Goal: Information Seeking & Learning: Check status

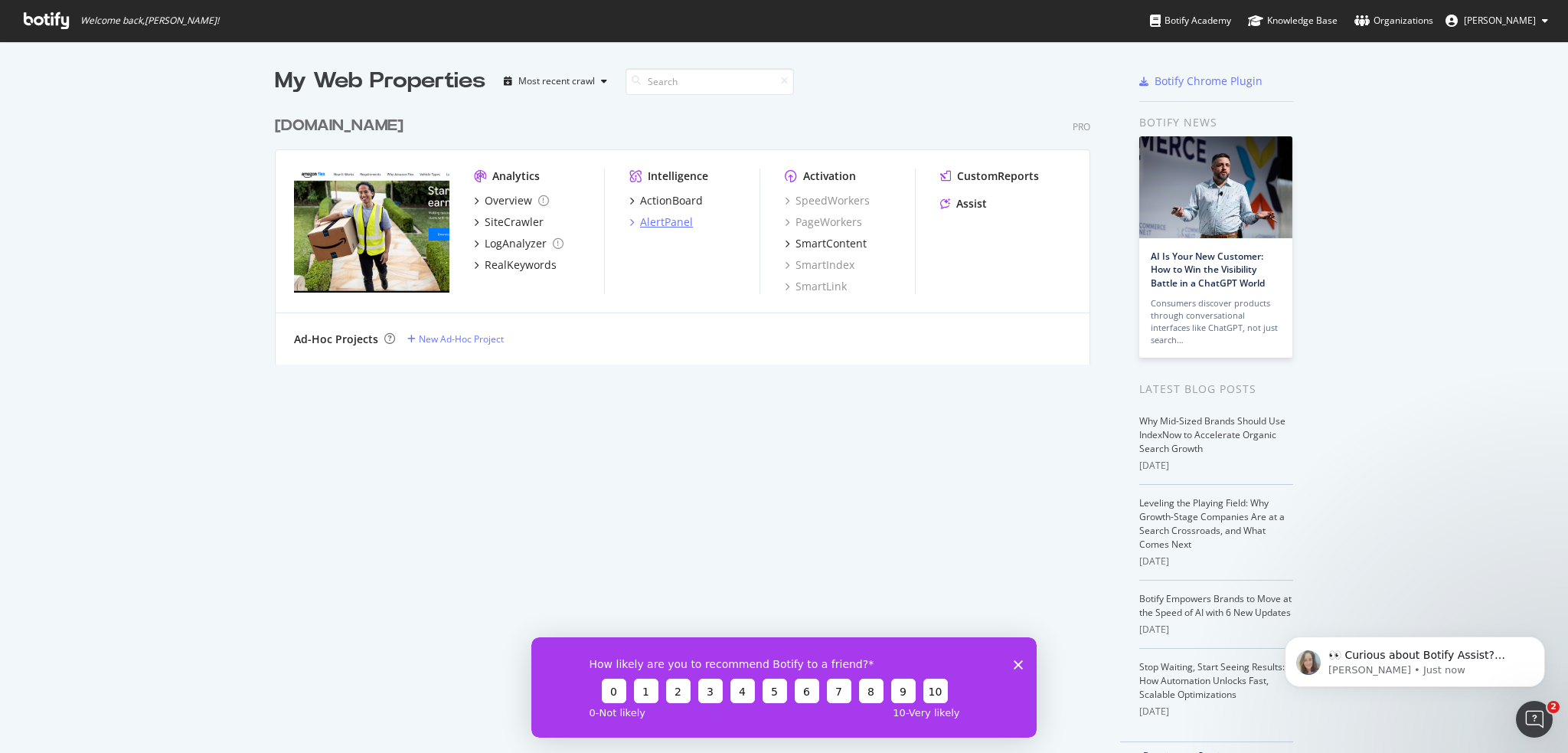
click at [656, 223] on div "AlertPanel" at bounding box center [667, 222] width 53 height 16
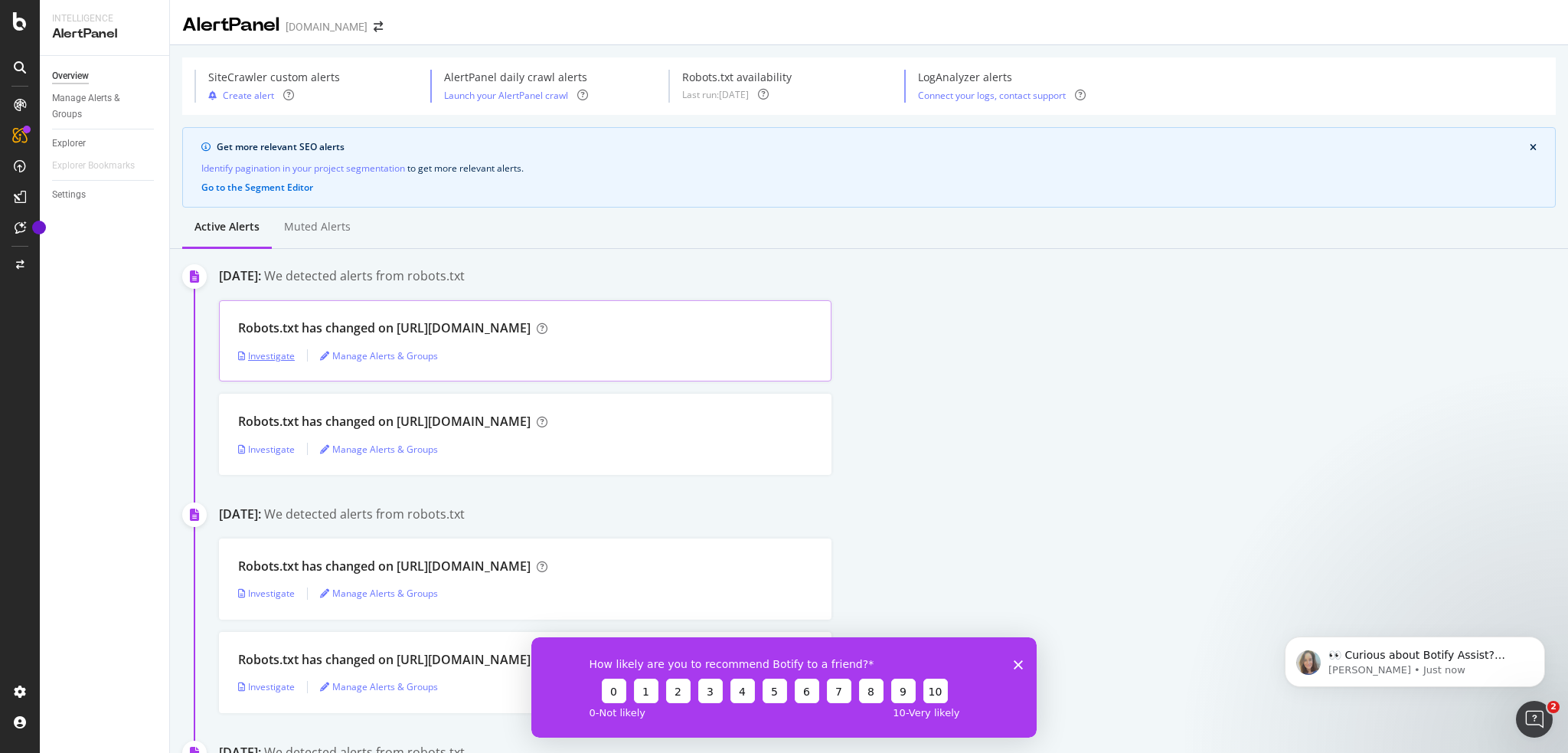
click at [265, 357] on div "Investigate" at bounding box center [266, 355] width 57 height 13
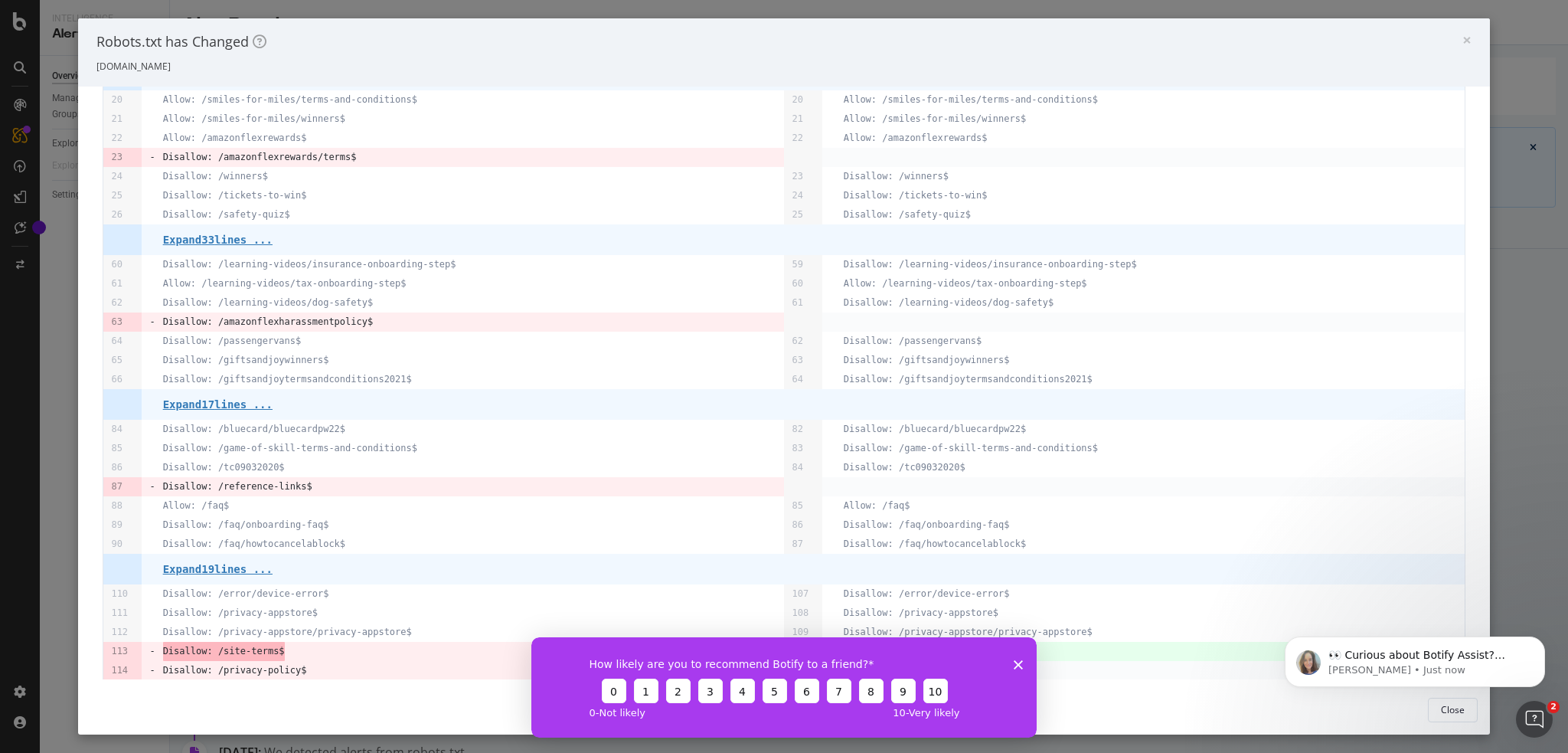
scroll to position [168, 0]
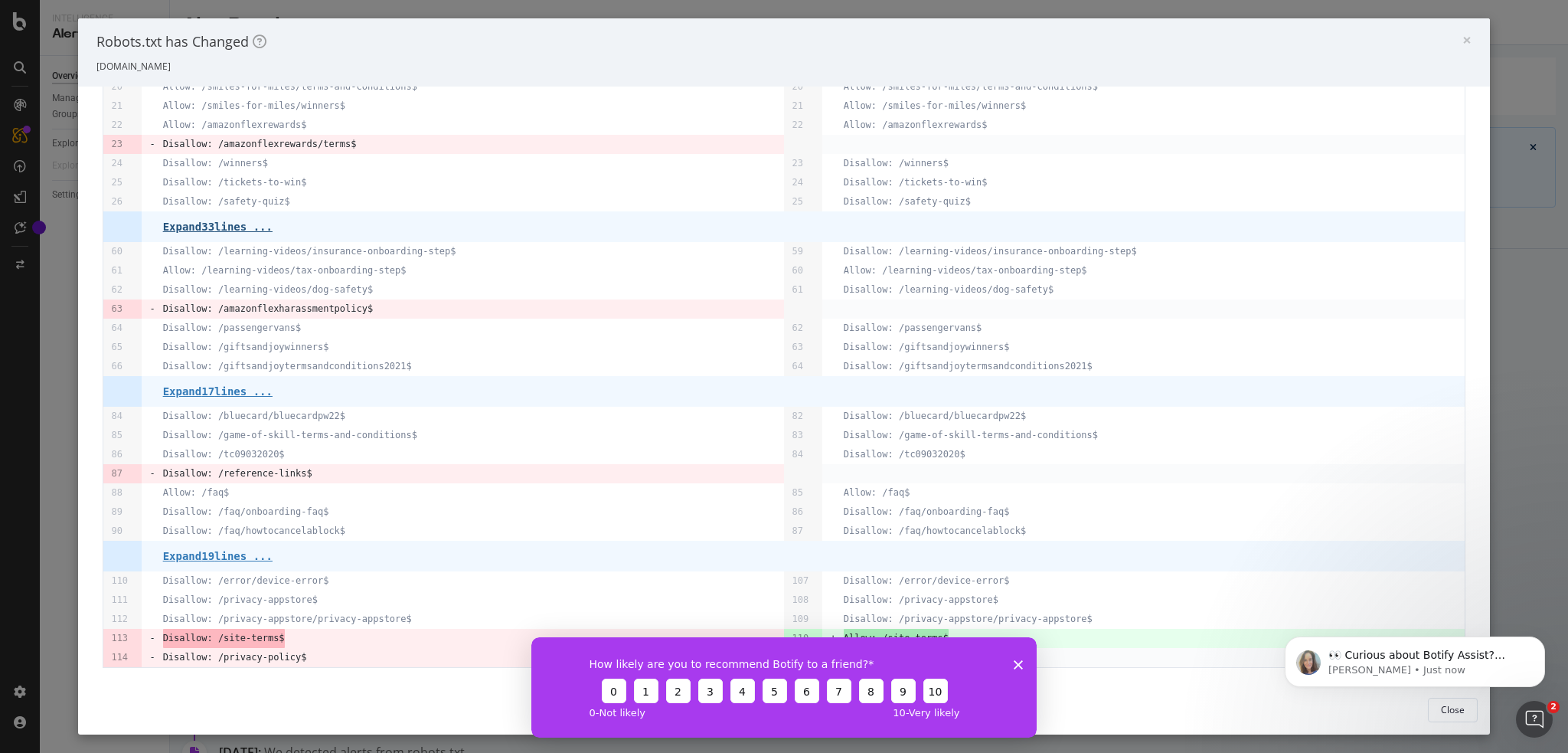
click at [238, 226] on pre "Expand 33 lines ..." at bounding box center [218, 226] width 110 height 13
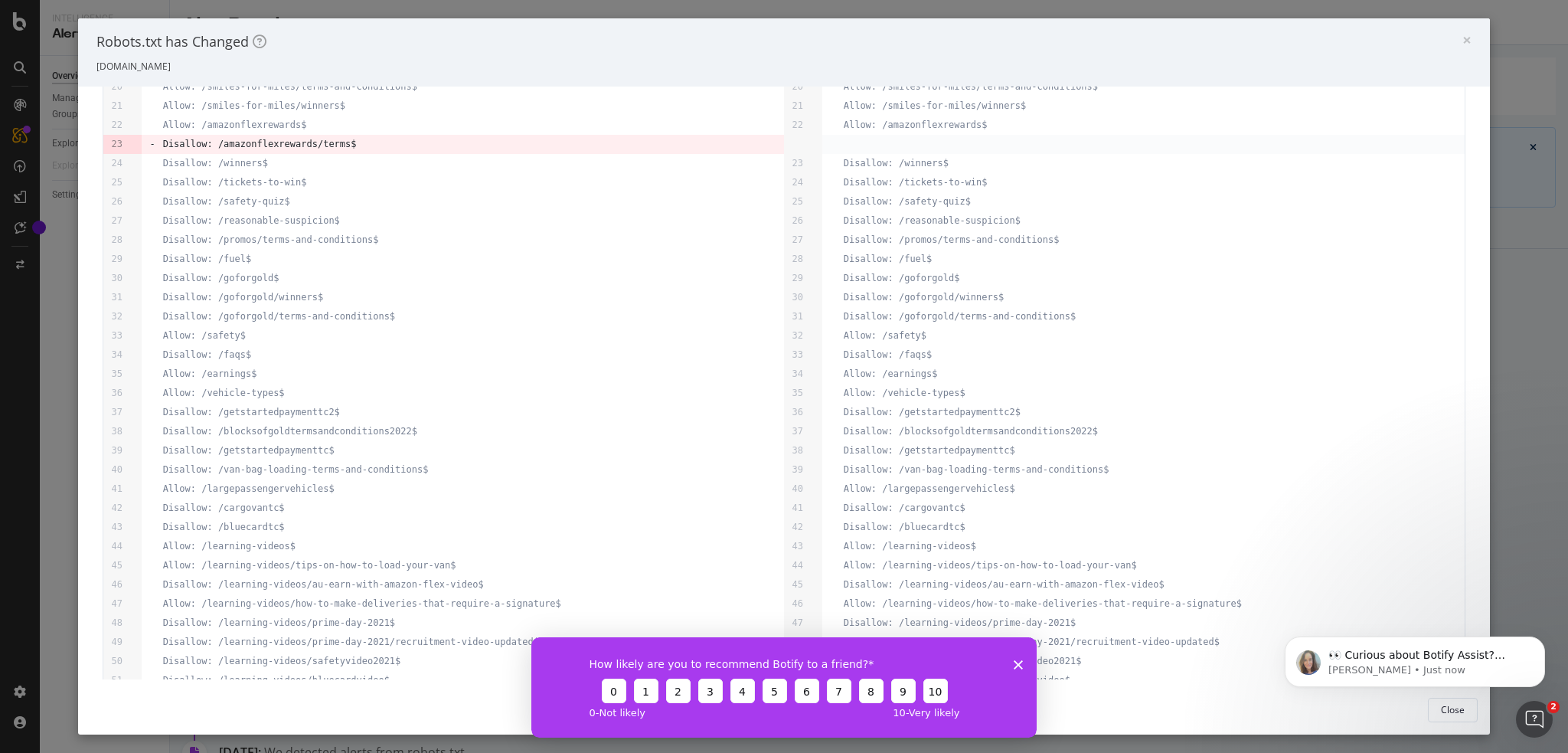
scroll to position [628, 0]
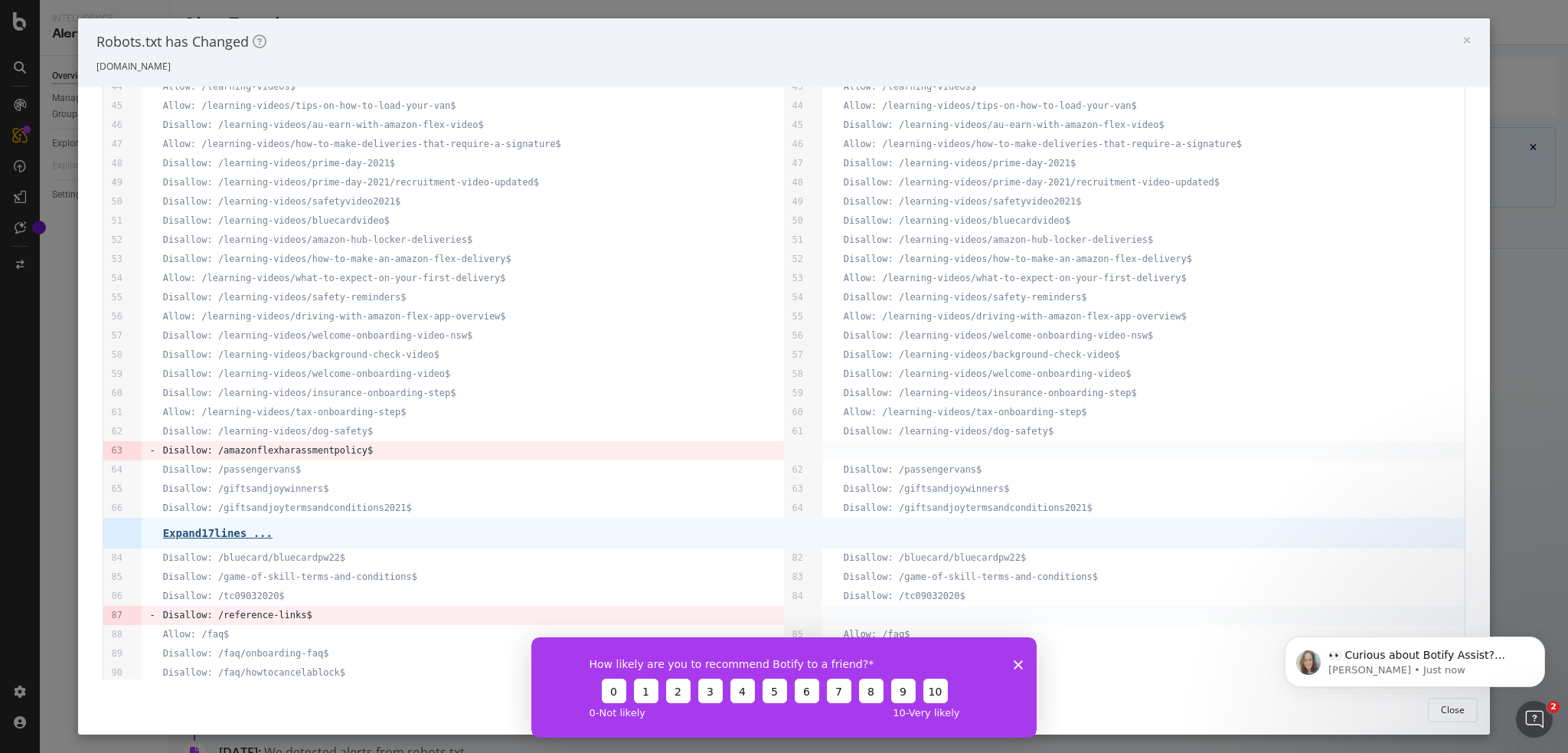
click at [215, 527] on pre "Expand 17 lines ..." at bounding box center [218, 533] width 110 height 13
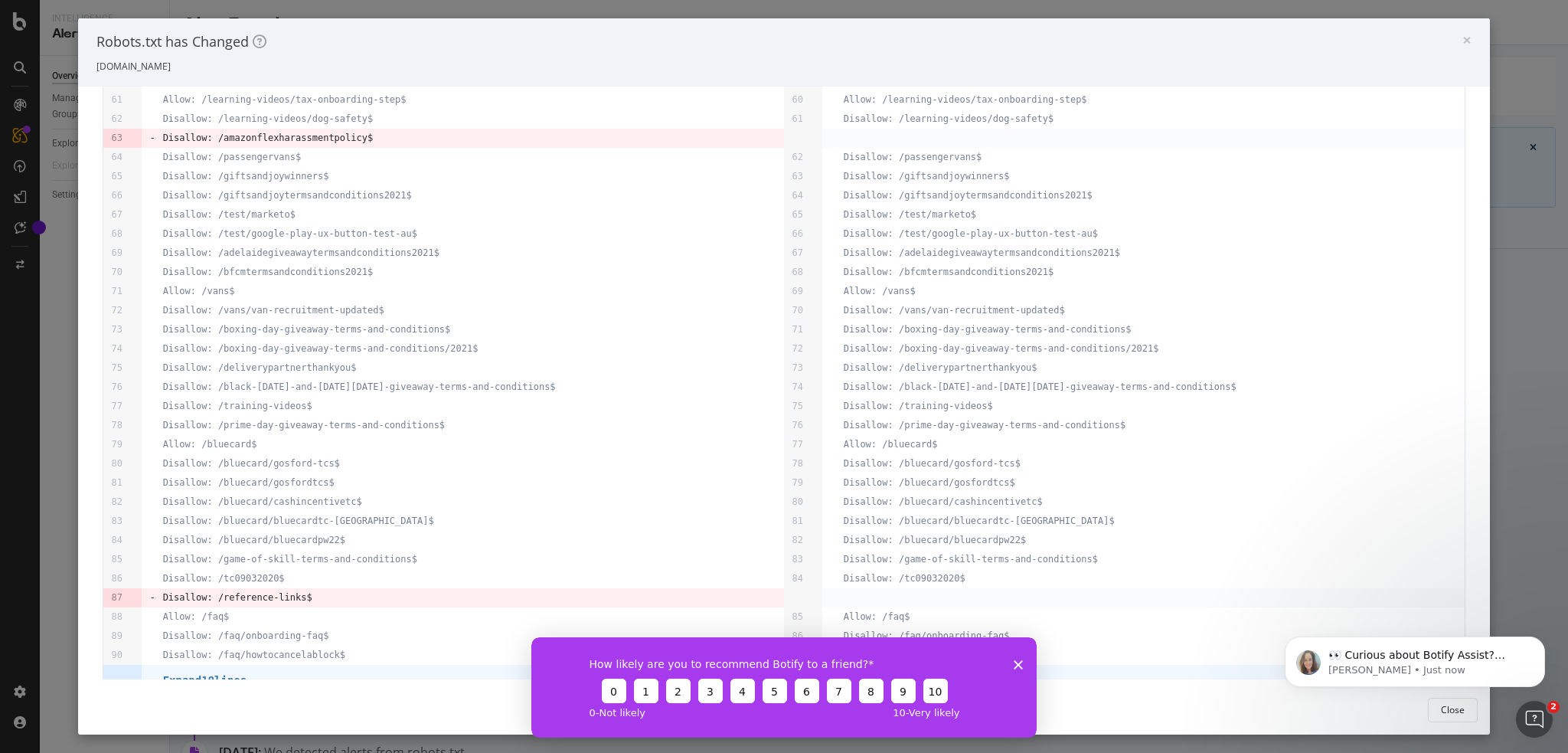
scroll to position [1064, 0]
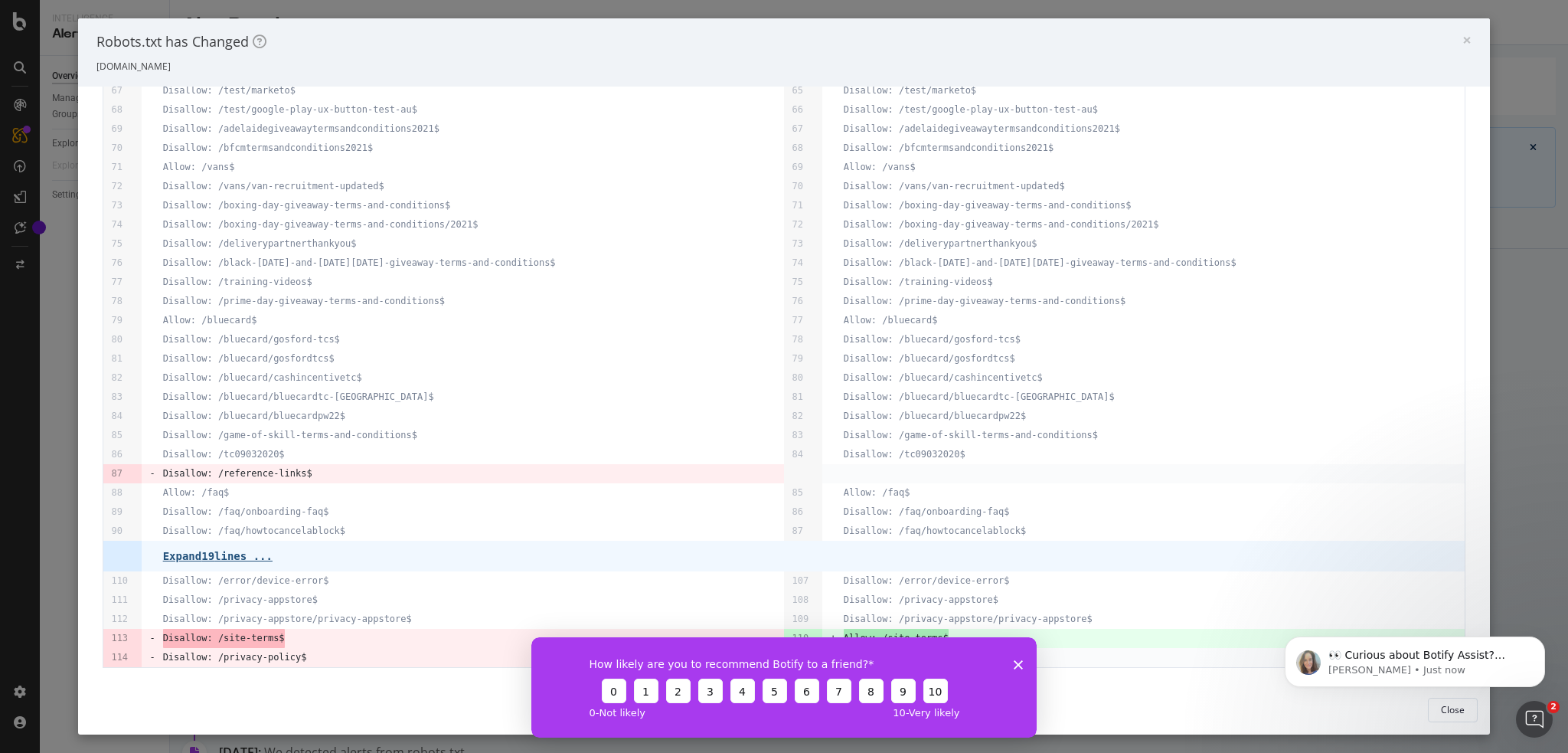
click at [230, 556] on pre "Expand 19 lines ..." at bounding box center [218, 555] width 110 height 13
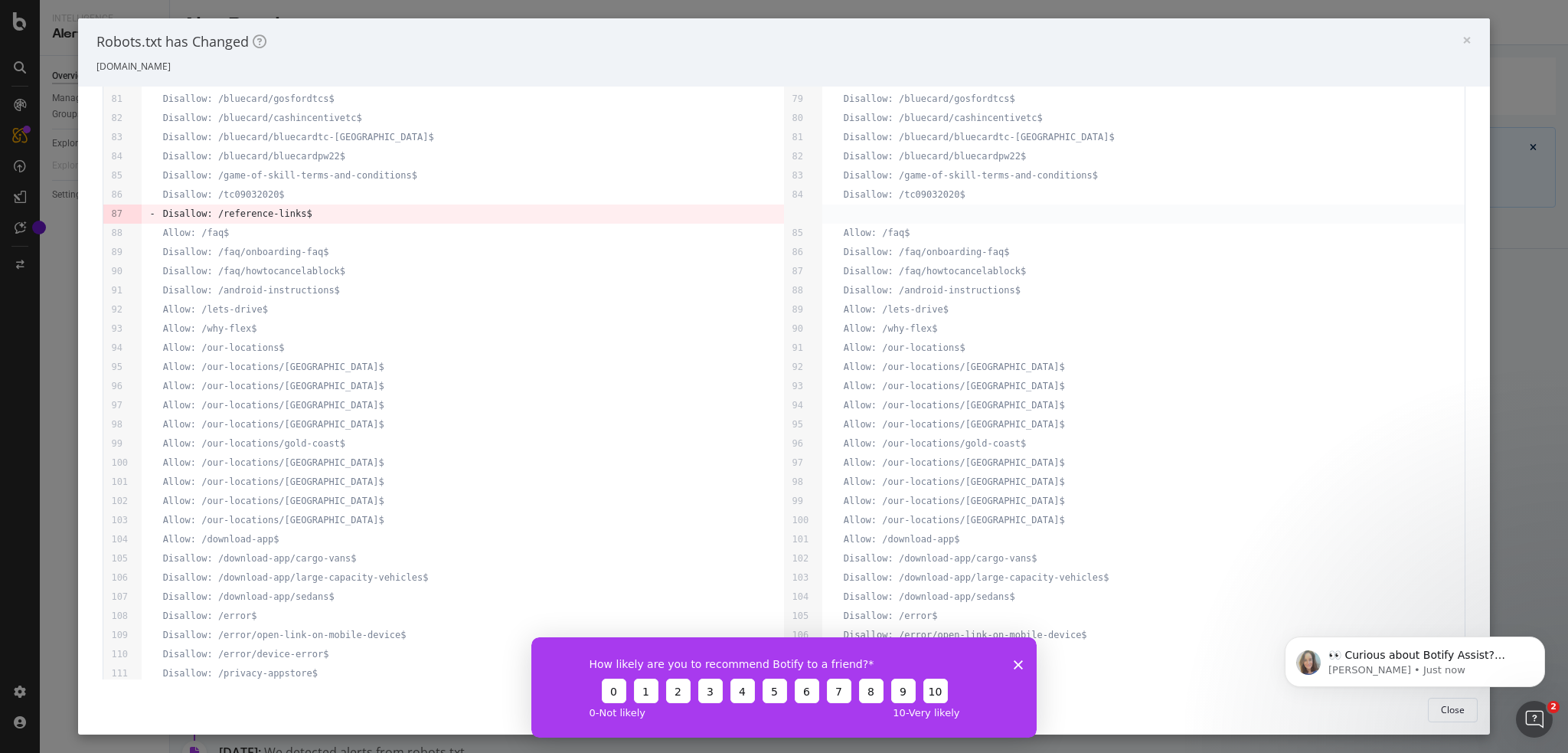
scroll to position [1397, 0]
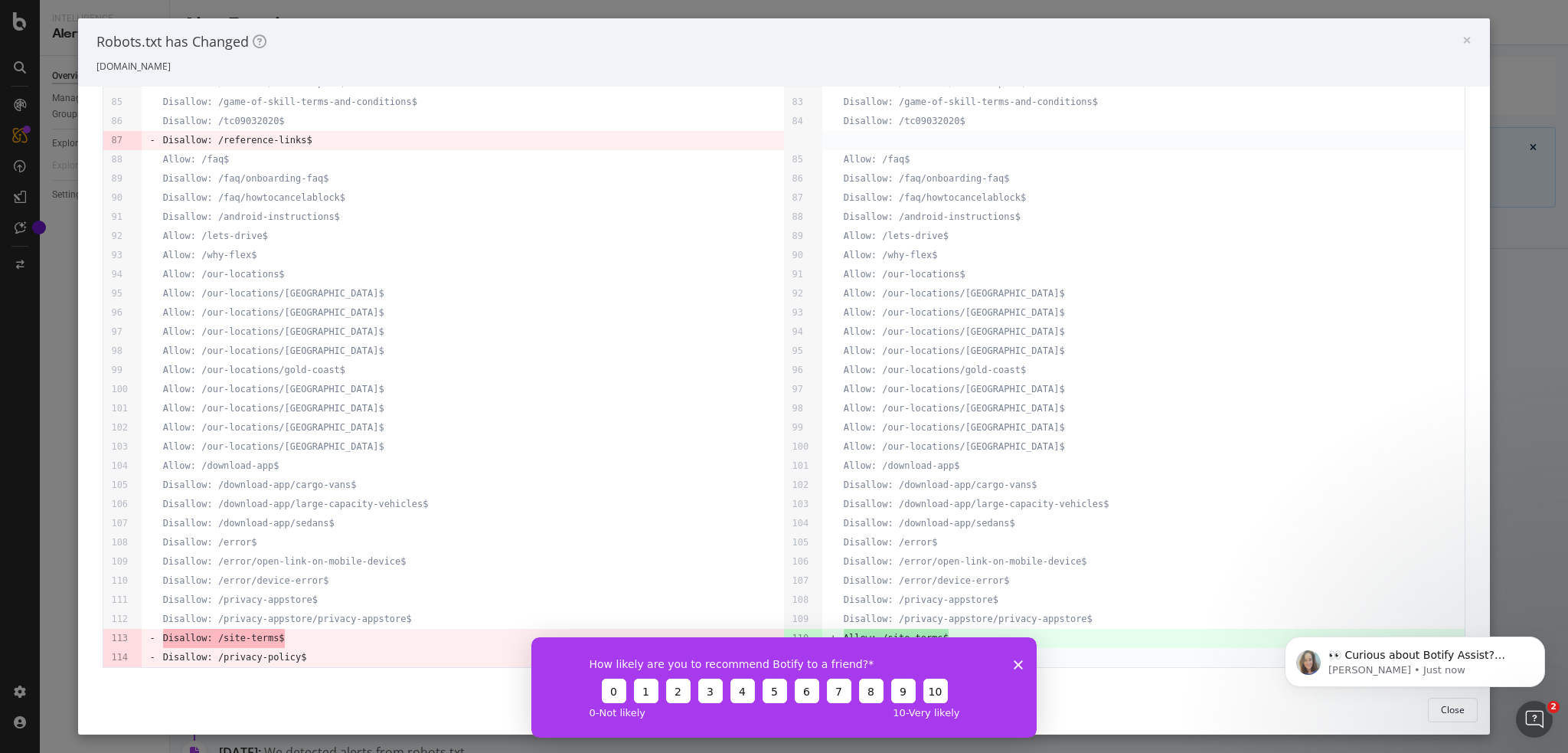
click at [1017, 672] on div "How likely are you to recommend Botify to a friend? 0 1 2 3 4 5 6 7 8 9 10 0 - …" at bounding box center [784, 686] width 505 height 100
click at [1019, 663] on polygon "Close survey" at bounding box center [1018, 663] width 9 height 9
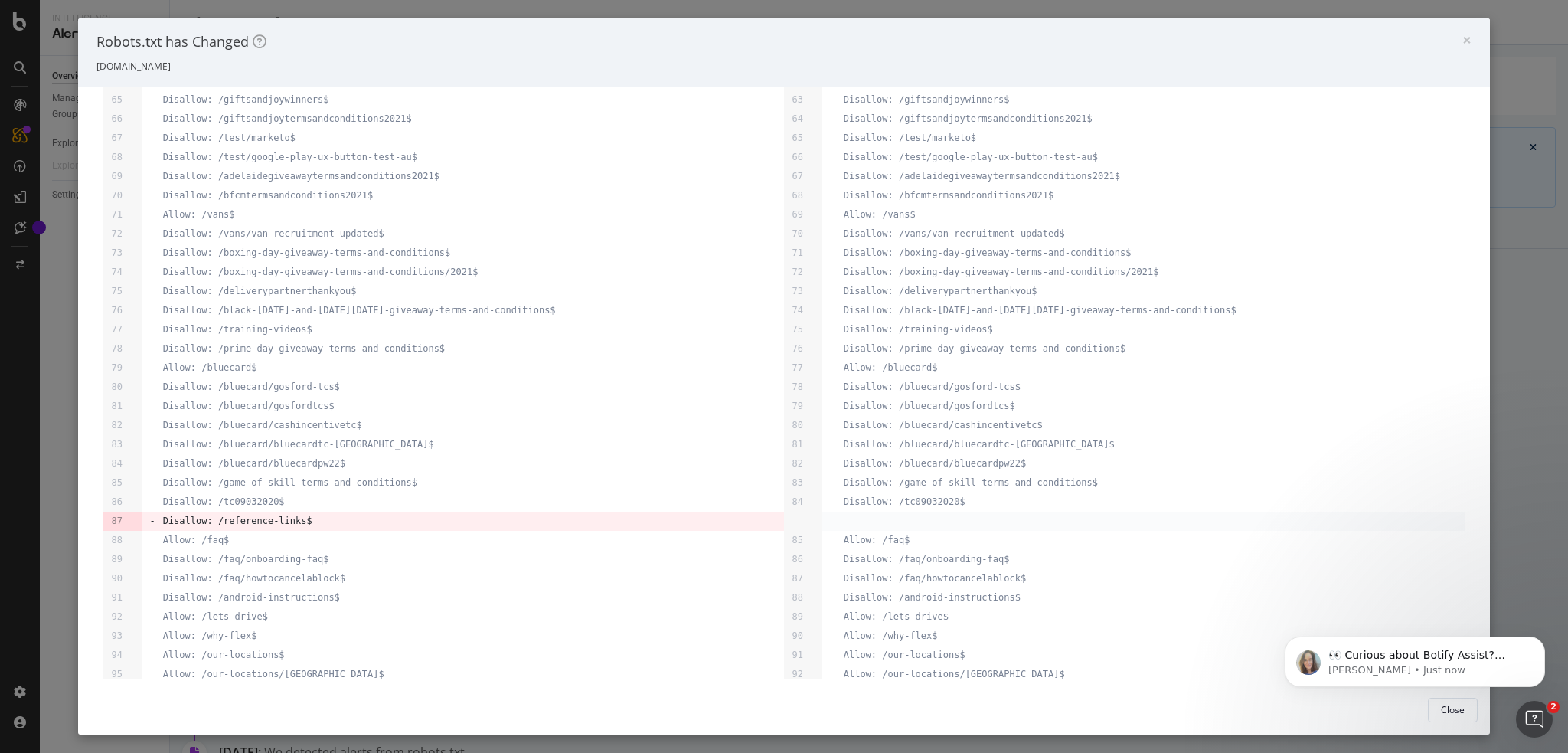
scroll to position [784, 0]
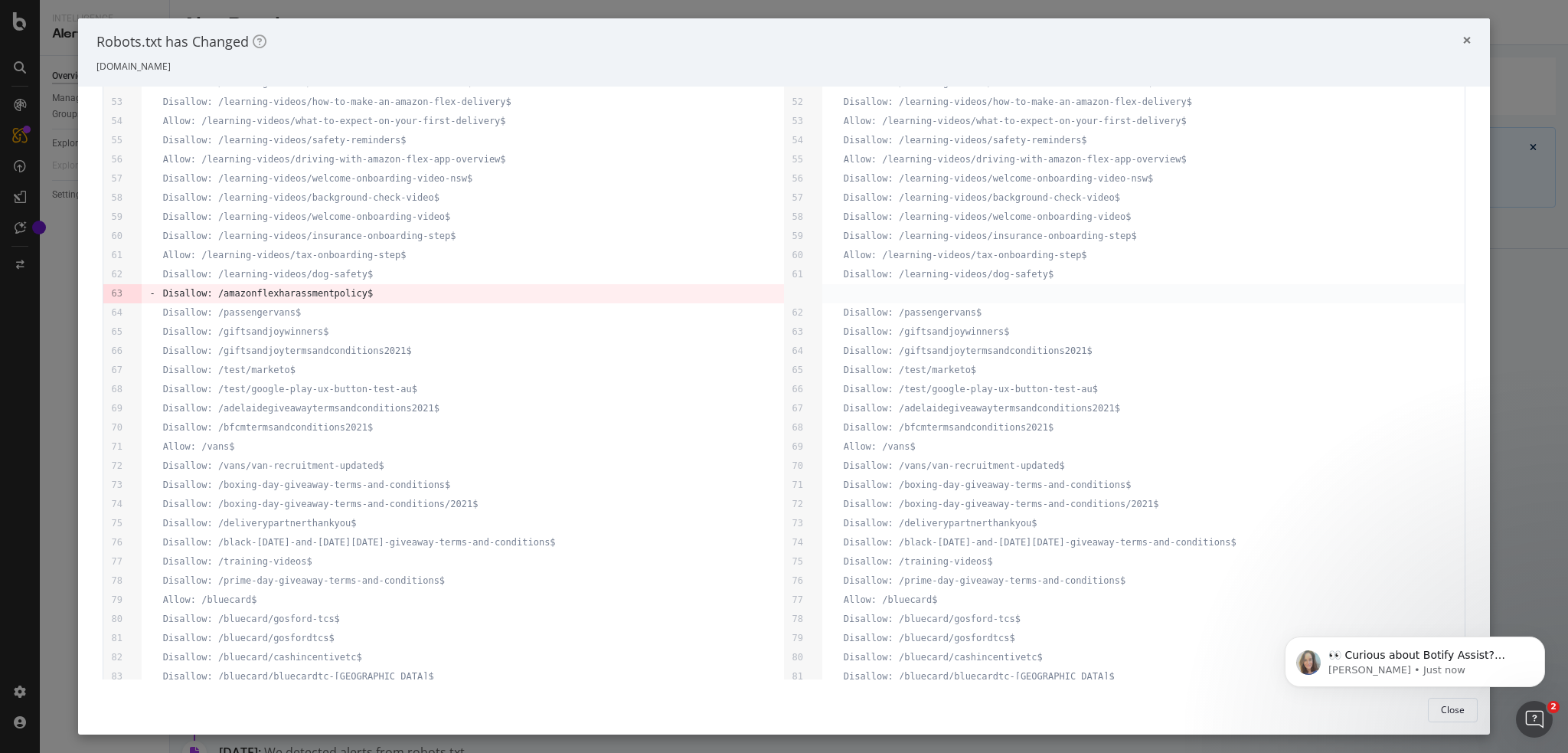
click at [1462, 40] on span "×" at bounding box center [1466, 40] width 9 height 22
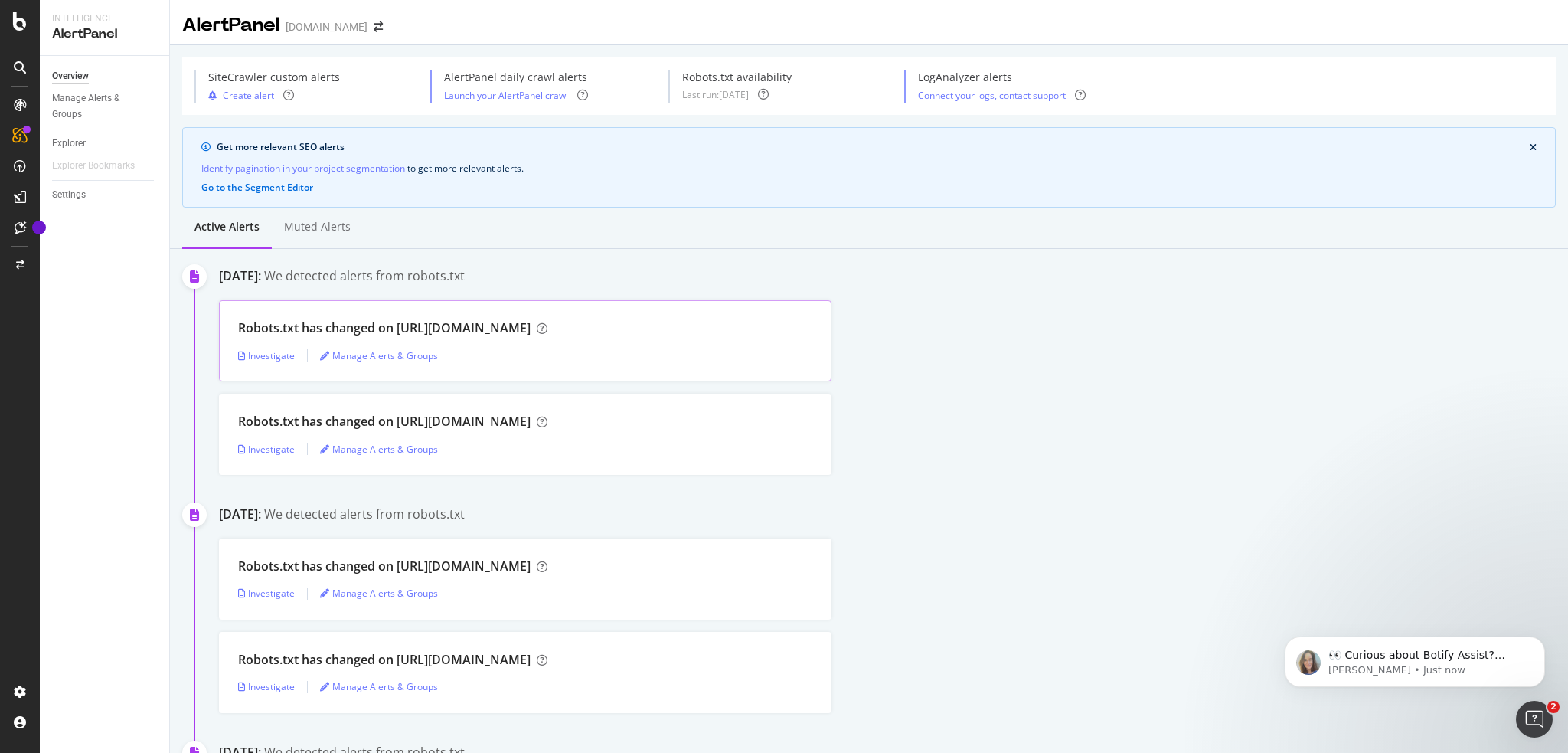
click at [297, 359] on div "Investigate Manage Alerts & Groups" at bounding box center [525, 355] width 574 height 13
